Goal: Check status: Check status

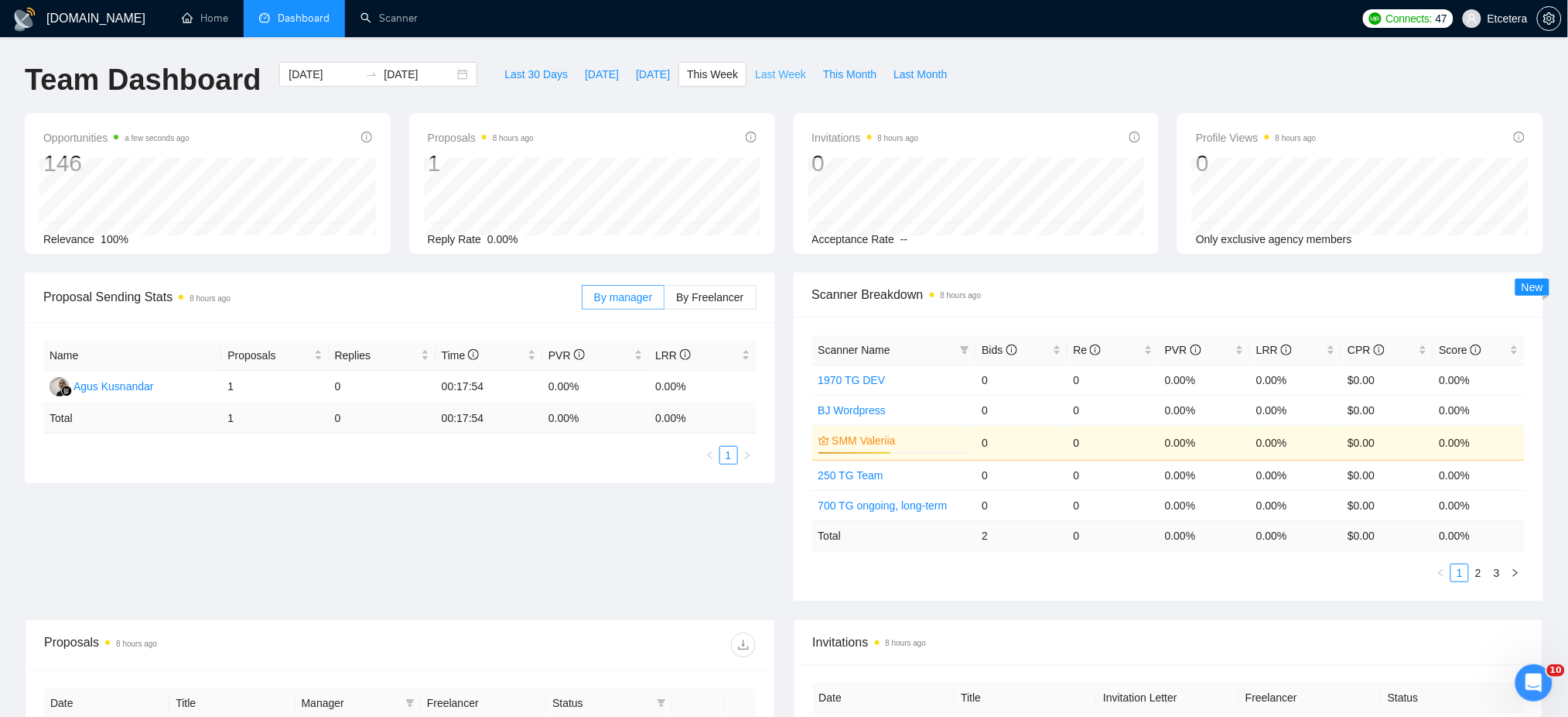
click at [778, 79] on span "Last Week" at bounding box center [781, 74] width 51 height 17
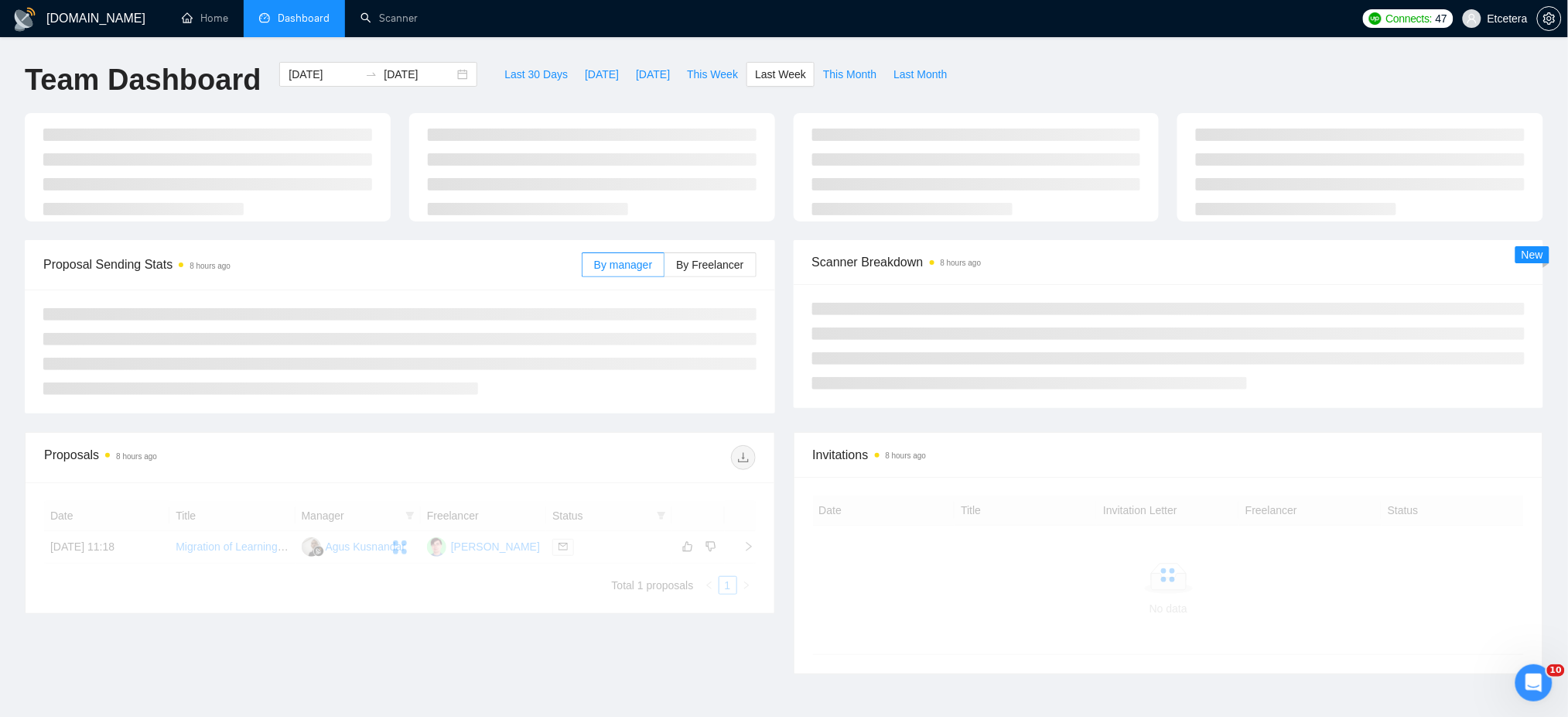
type input "[DATE]"
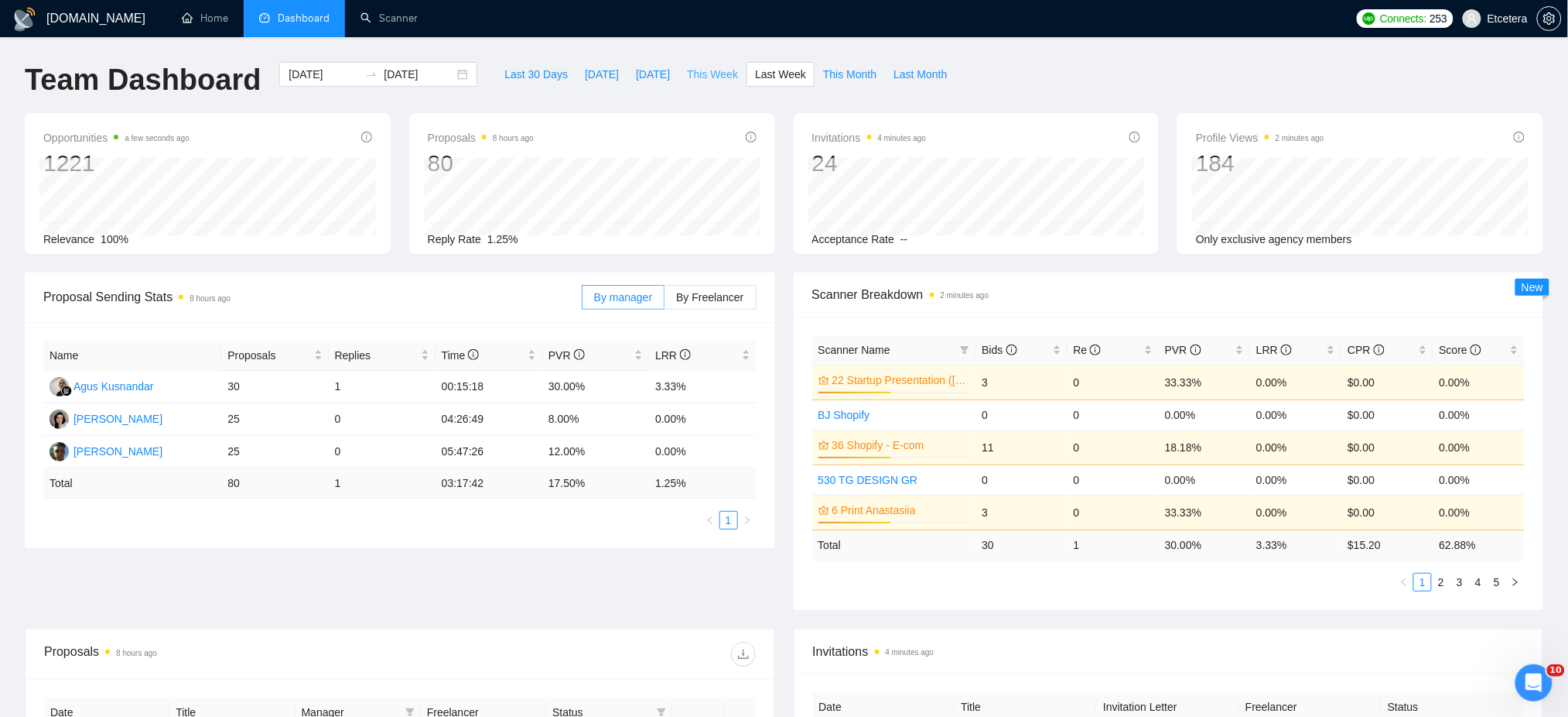
click at [713, 74] on span "This Week" at bounding box center [712, 74] width 51 height 17
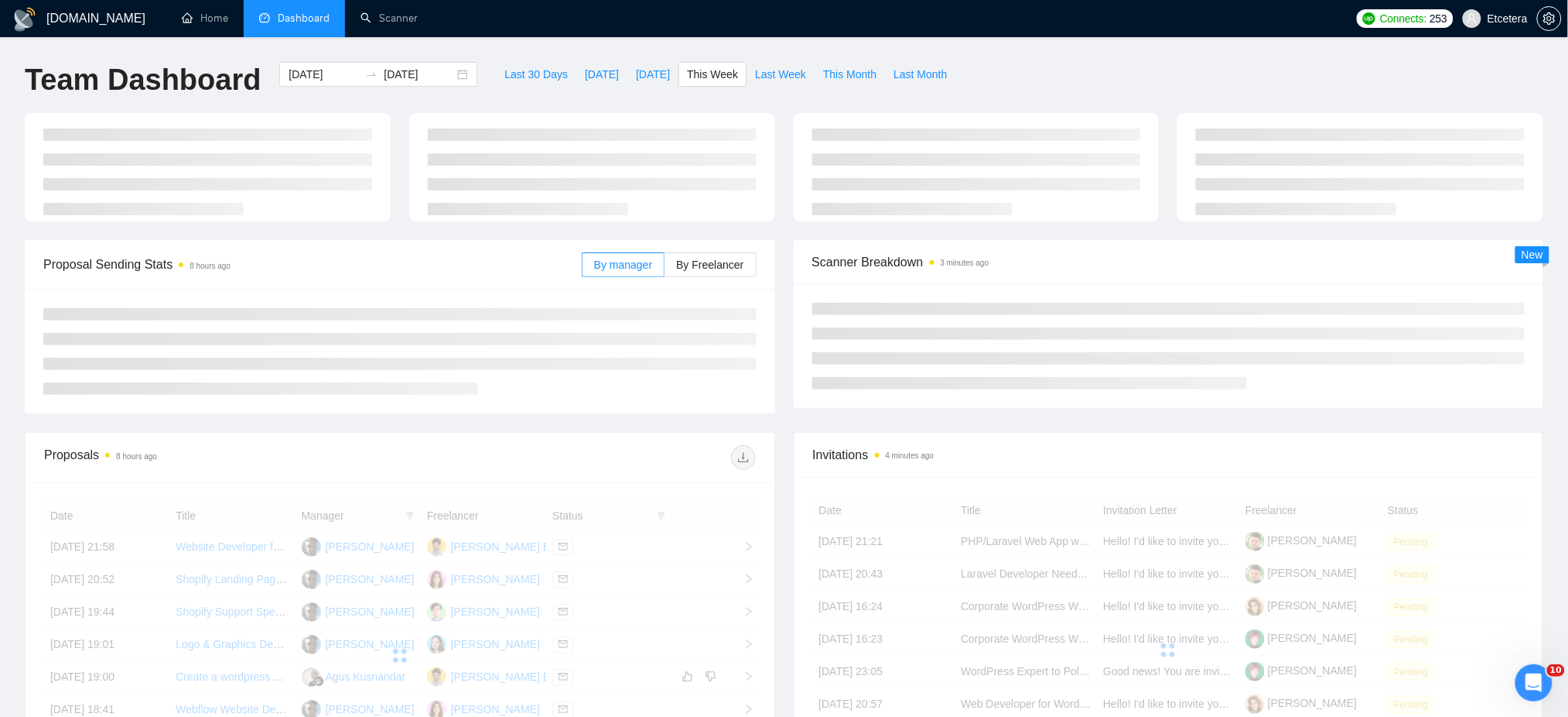
type input "[DATE]"
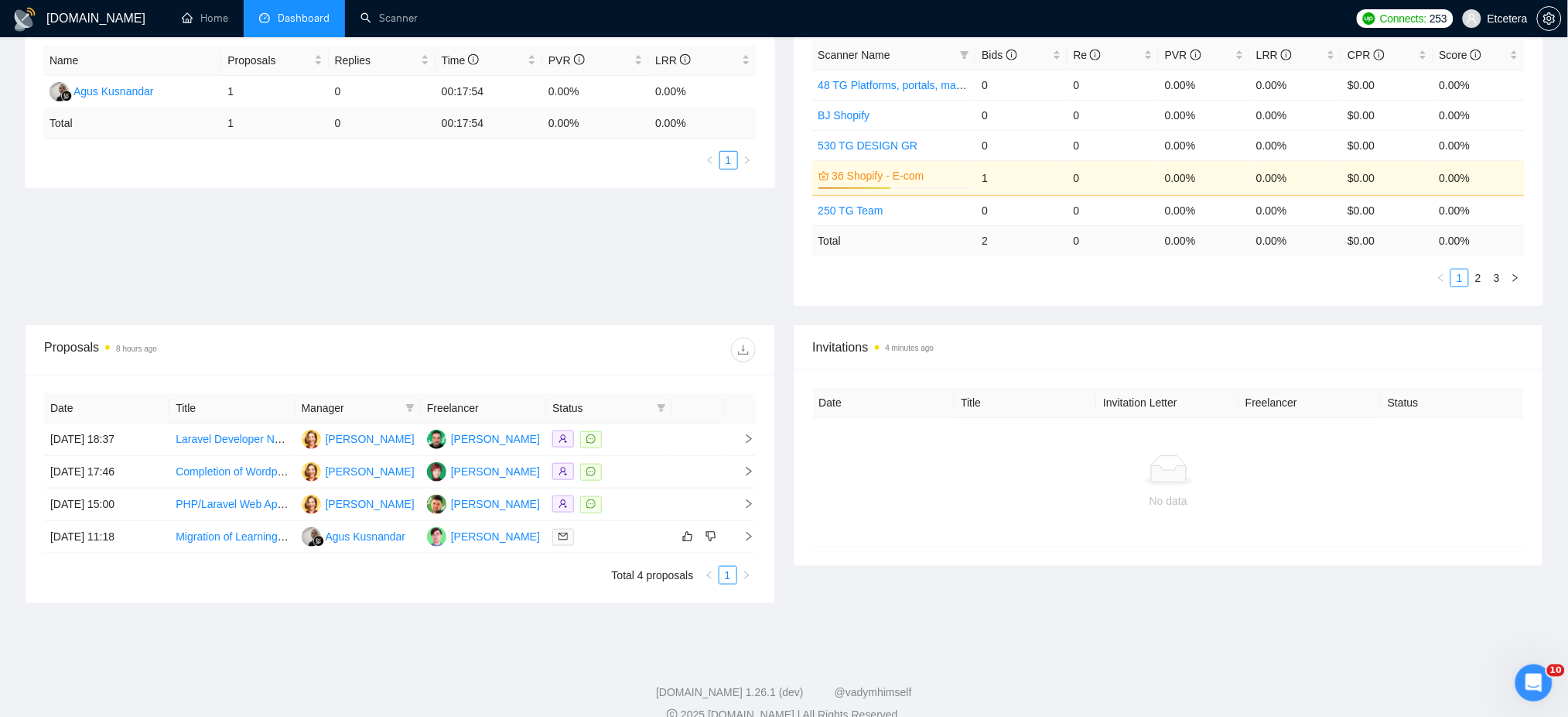
scroll to position [309, 0]
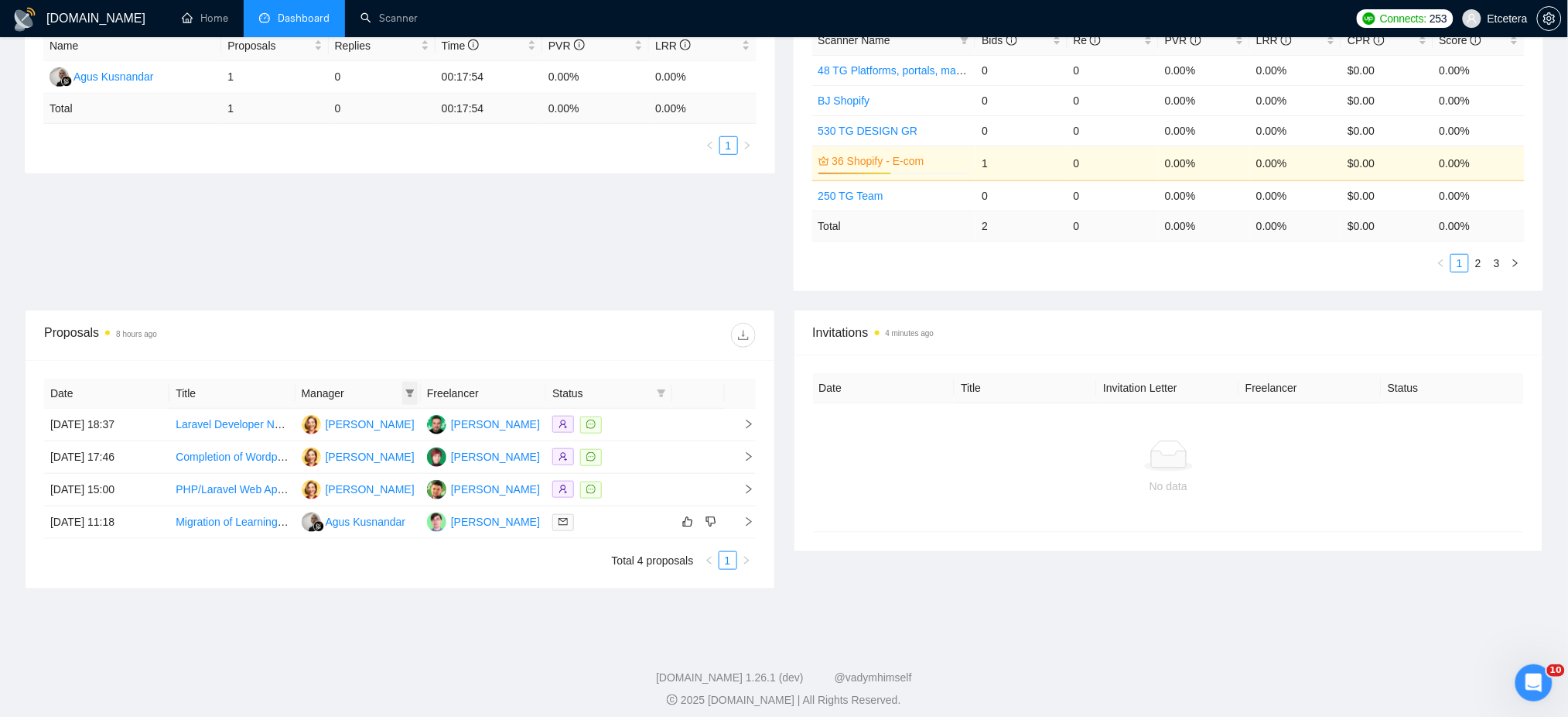
click at [413, 385] on span at bounding box center [410, 392] width 15 height 23
click at [409, 389] on icon "filter" at bounding box center [410, 393] width 9 height 9
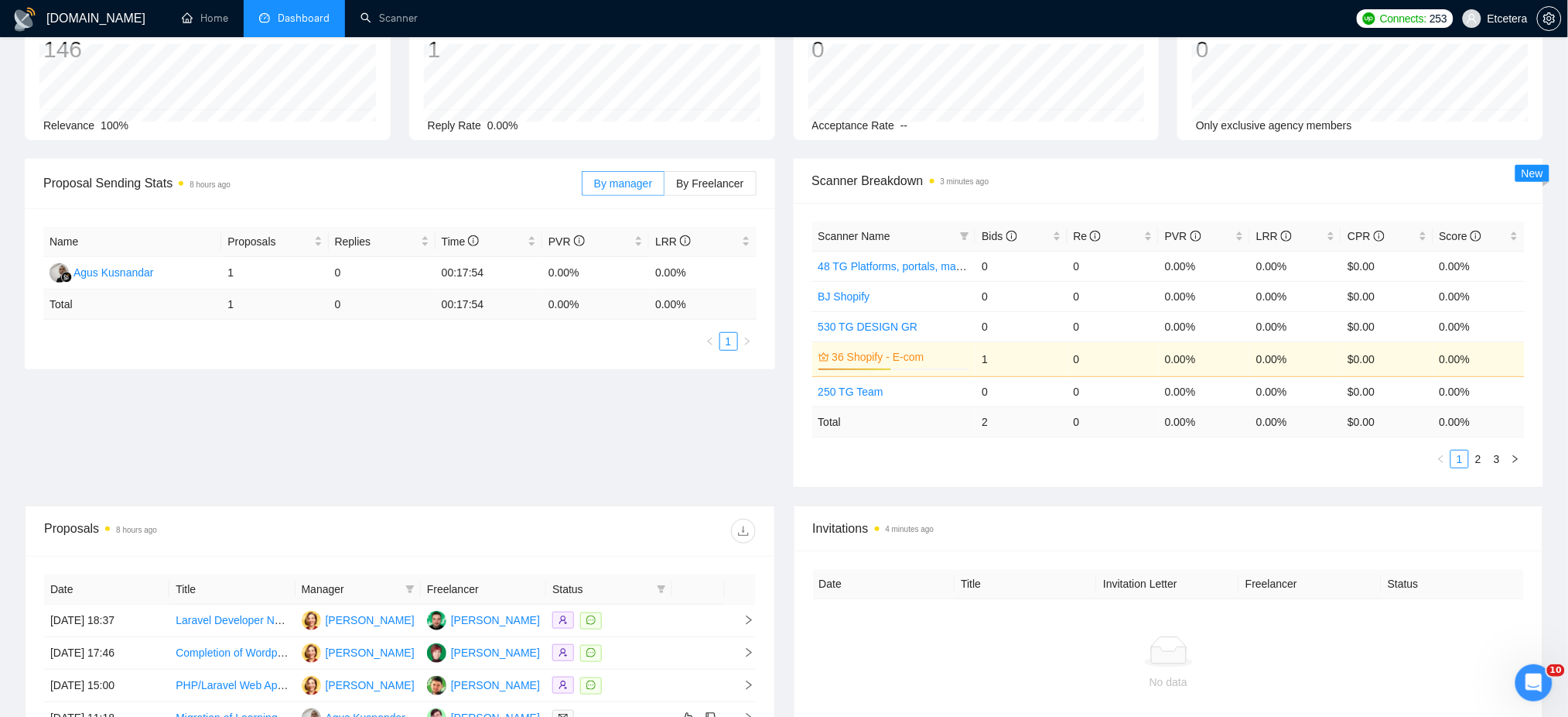
scroll to position [0, 0]
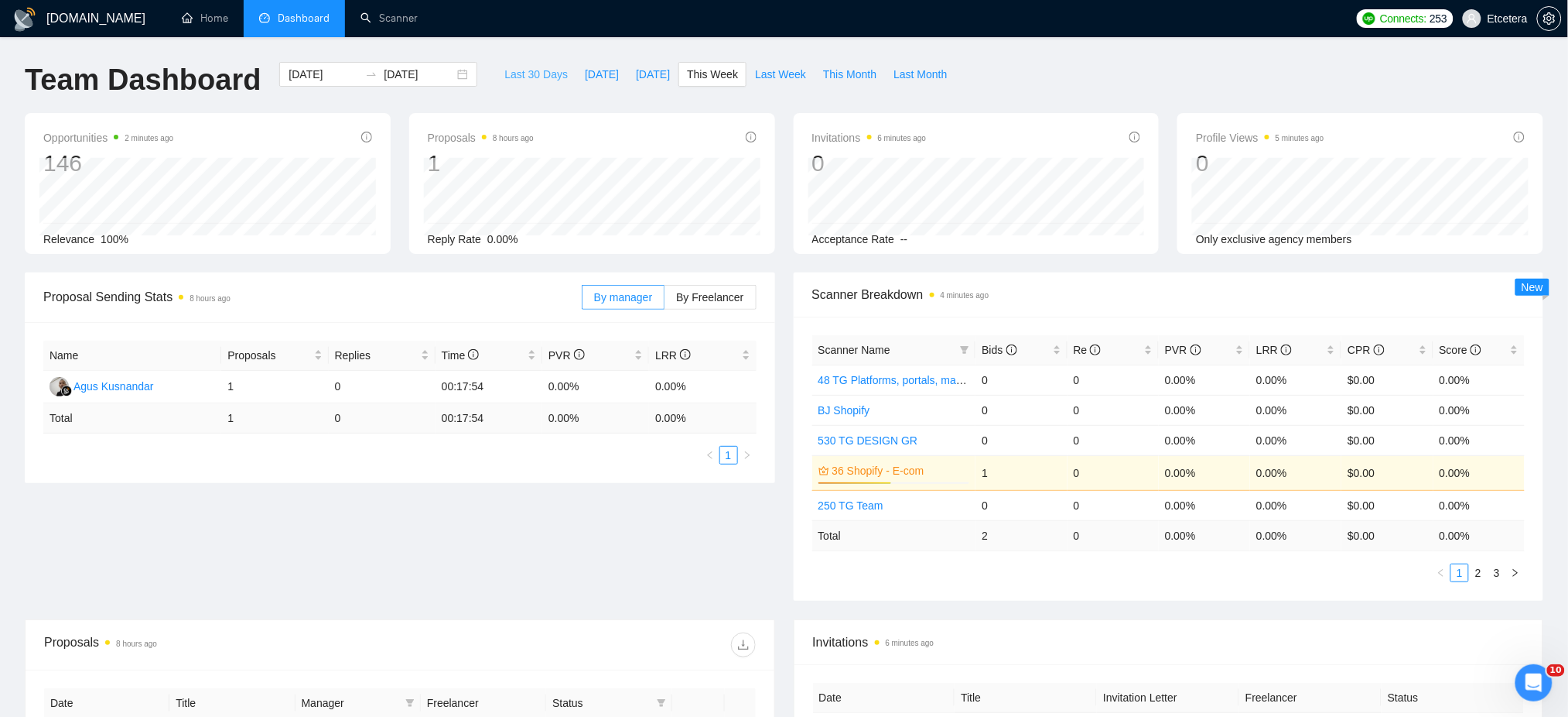
click at [529, 73] on span "Last 30 Days" at bounding box center [535, 74] width 63 height 17
type input "2025-08-16"
type input "[DATE]"
